Goal: Task Accomplishment & Management: Use online tool/utility

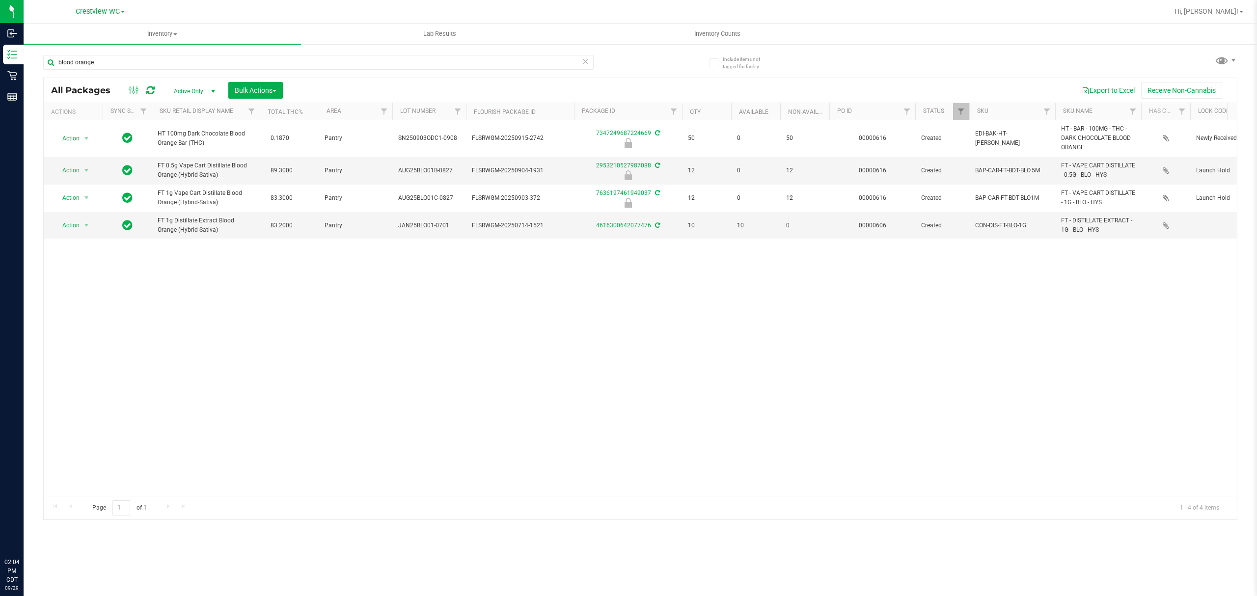
drag, startPoint x: 250, startPoint y: 45, endPoint x: 241, endPoint y: 45, distance: 9.8
click at [241, 46] on div "blood orange All Packages Active Only Active Only Lab Samples Locked All Extern…" at bounding box center [640, 283] width 1194 height 474
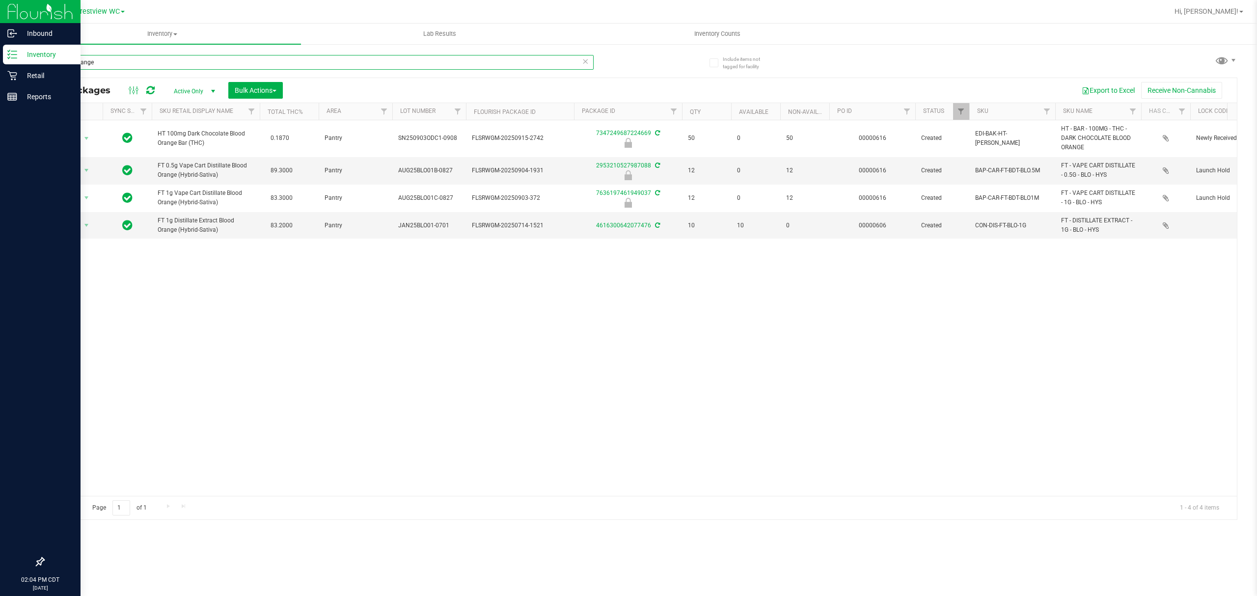
drag, startPoint x: 232, startPoint y: 62, endPoint x: 61, endPoint y: 46, distance: 171.6
click at [2, 42] on div "Inbound Inventory Retail Reports 02:04 PM CDT [DATE] 09/29 Crestview WC Hi, [PE…" at bounding box center [628, 298] width 1257 height 596
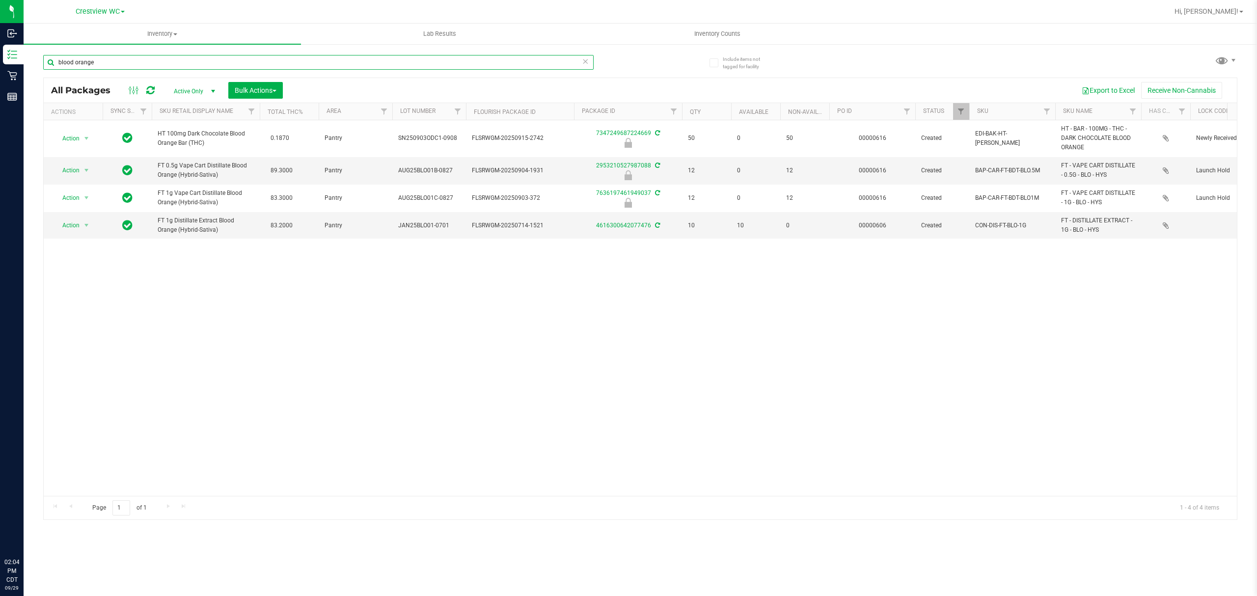
type input "\"
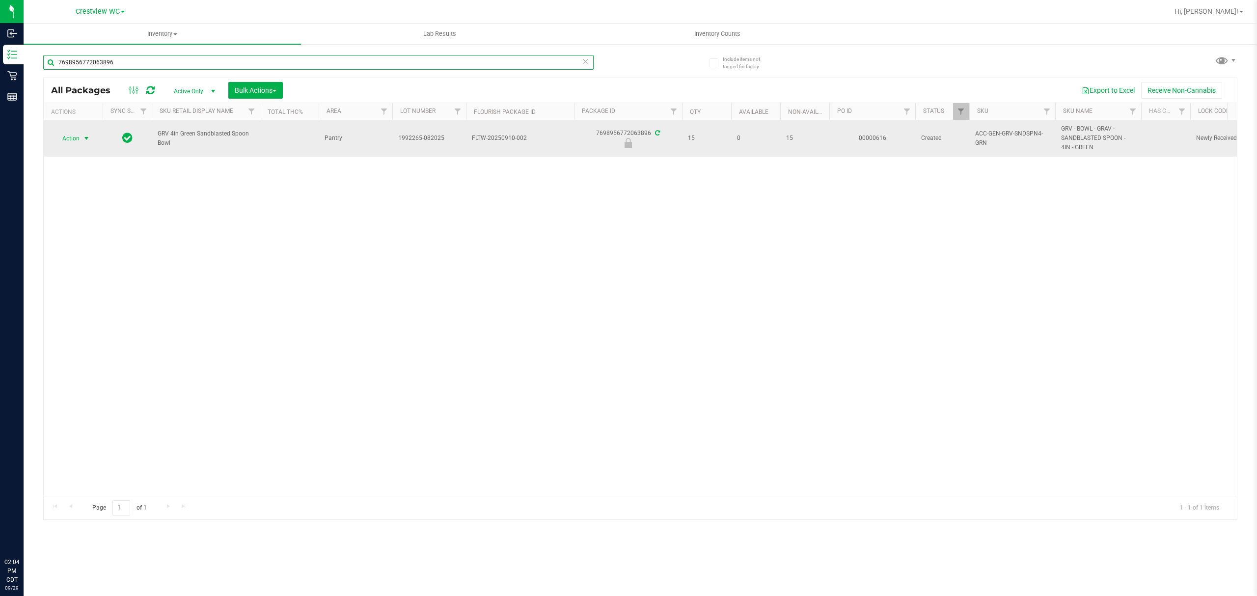
type input "7698956772063896"
click at [85, 138] on span "select" at bounding box center [86, 138] width 8 height 8
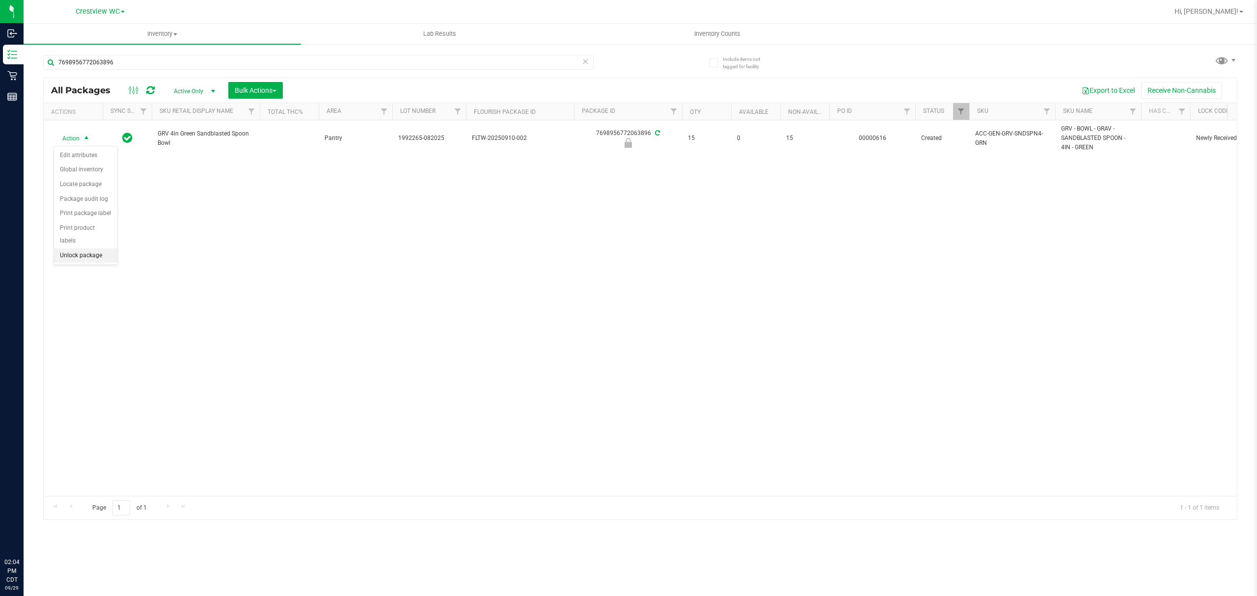
click at [99, 263] on li "Unlock package" at bounding box center [85, 255] width 63 height 15
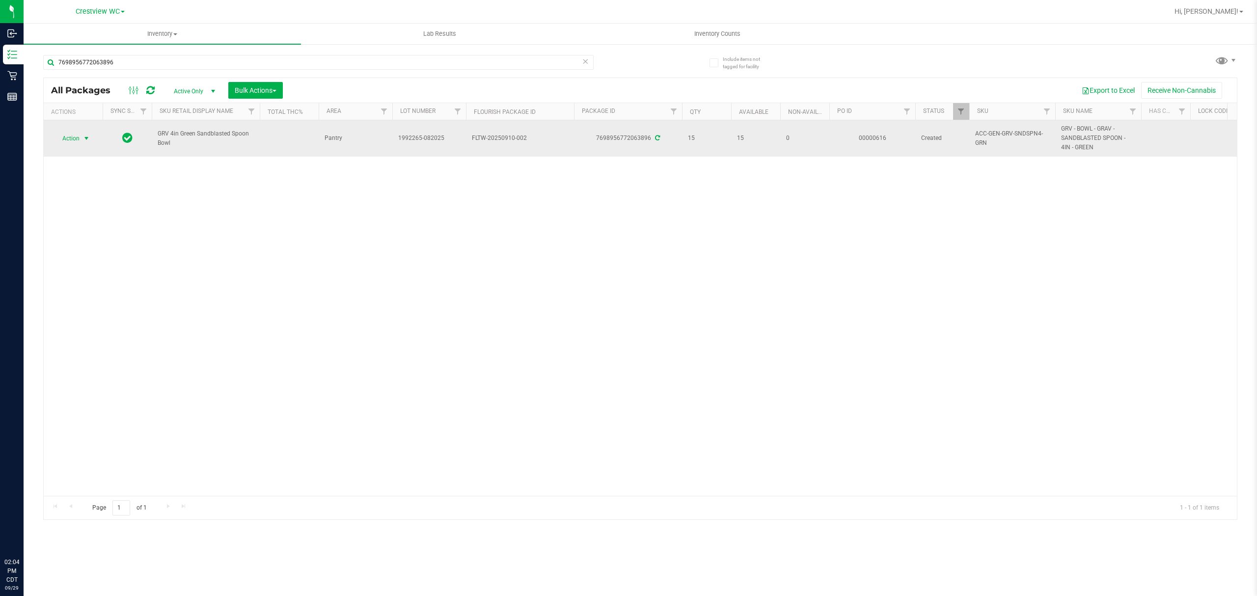
click at [73, 134] on span "Action" at bounding box center [66, 139] width 27 height 14
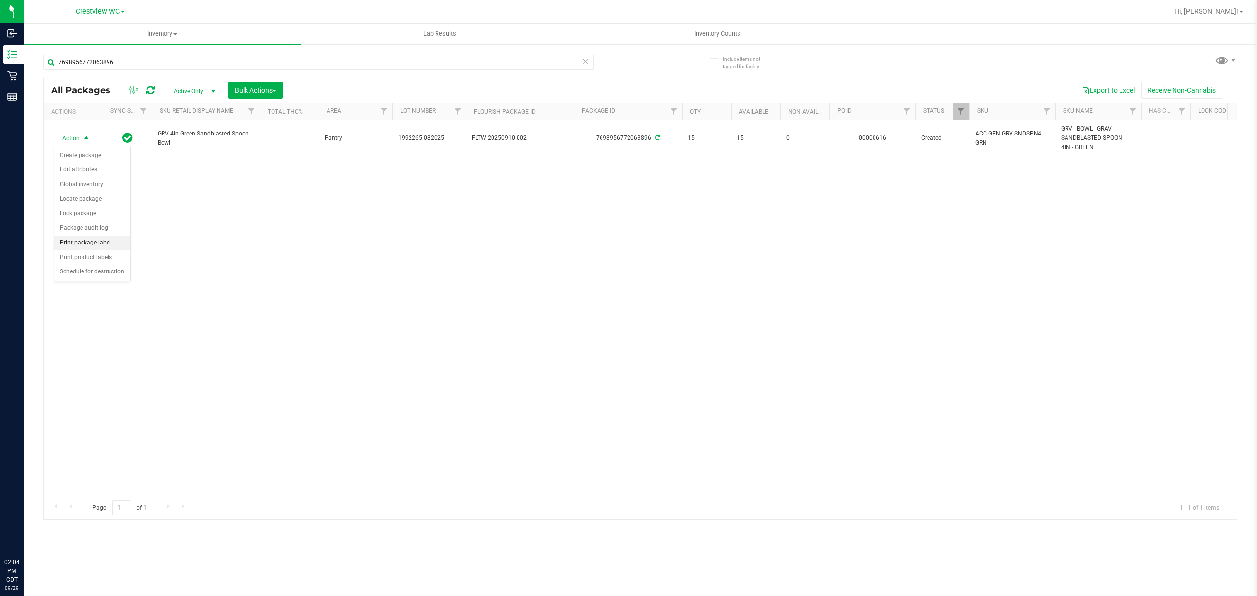
click at [109, 244] on li "Print package label" at bounding box center [92, 243] width 76 height 15
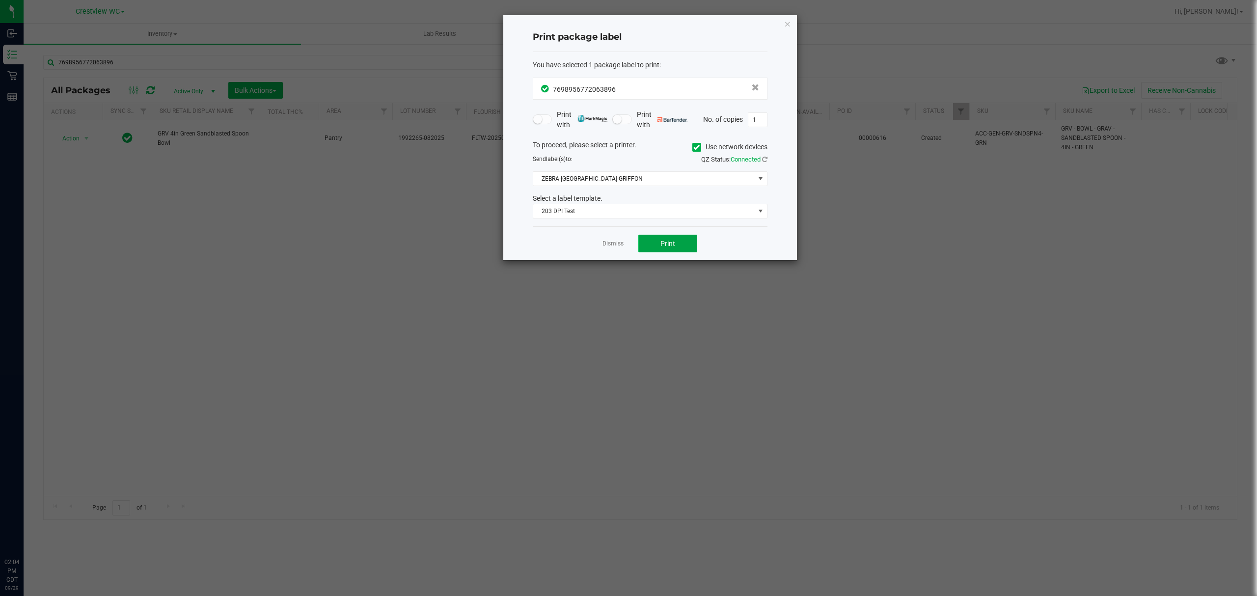
click at [668, 247] on span "Print" at bounding box center [667, 244] width 15 height 8
click at [788, 23] on icon "button" at bounding box center [787, 24] width 7 height 12
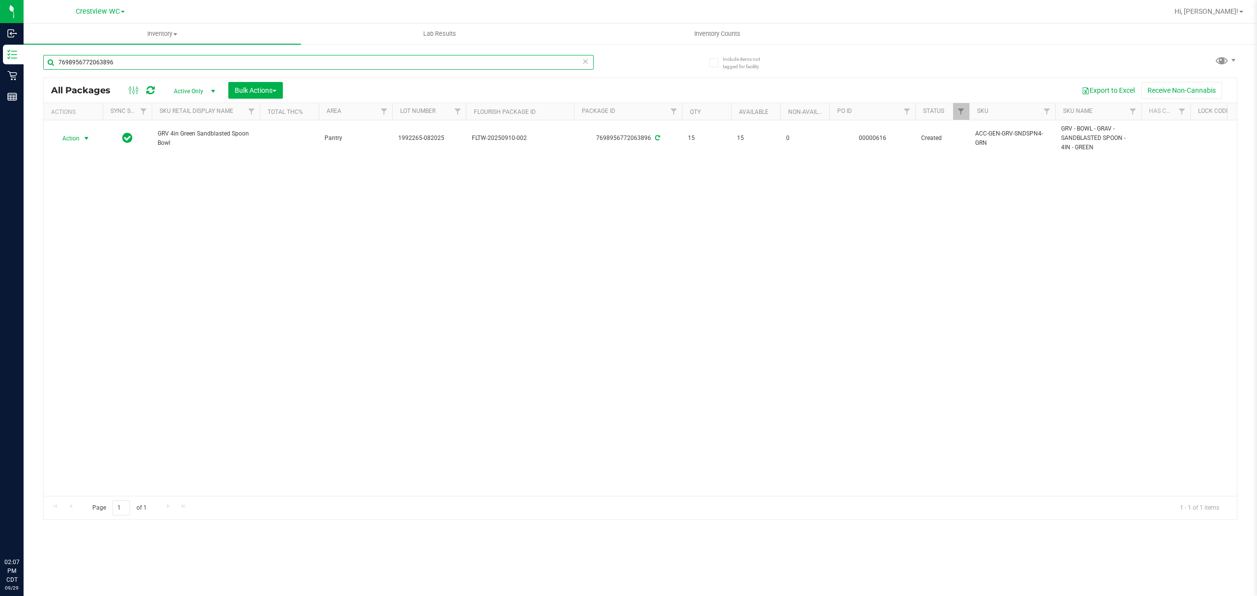
click at [299, 61] on input "7698956772063896" at bounding box center [318, 62] width 550 height 15
type input "7"
type input "0570247117448629"
